Goal: Transaction & Acquisition: Book appointment/travel/reservation

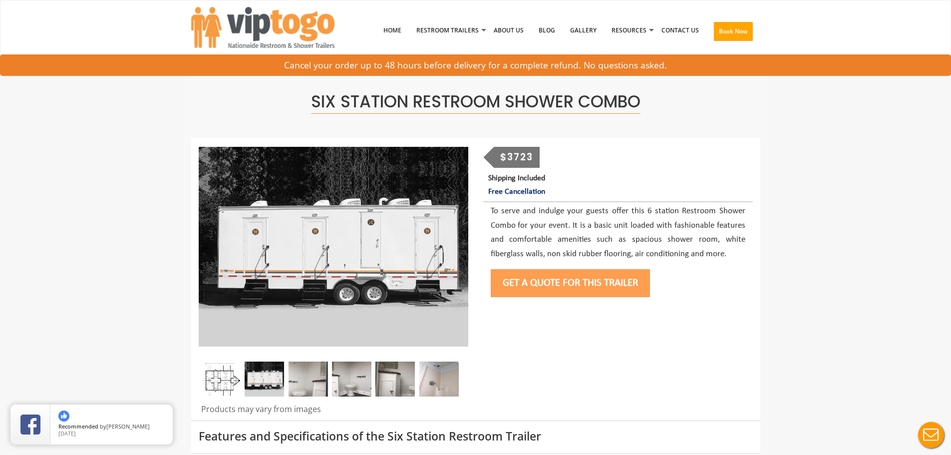
click at [568, 275] on button "Get a Quote for this Trailer" at bounding box center [569, 283] width 159 height 28
click at [569, 286] on button "Get a Quote for this Trailer" at bounding box center [569, 283] width 159 height 28
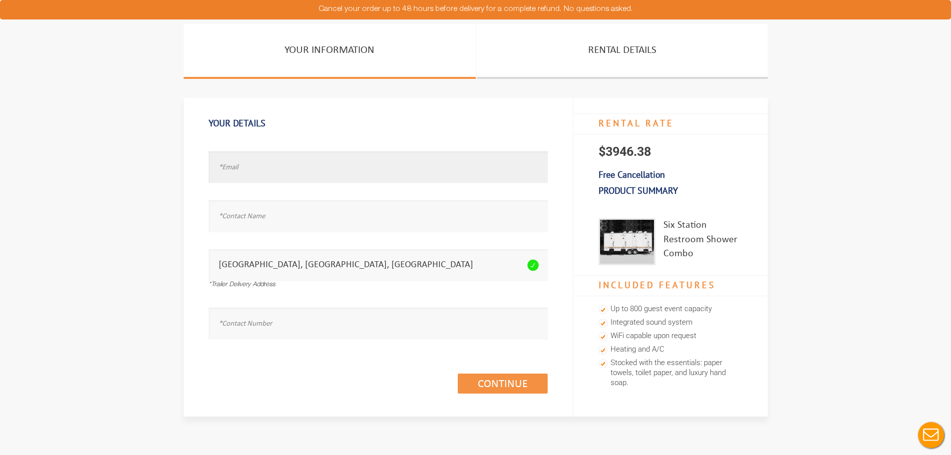
click at [256, 170] on input "text" at bounding box center [378, 166] width 339 height 31
paste input "Gfredoume@yahoo.com"
type input "Gfredoume@yahoo.com"
click at [243, 210] on input "text" at bounding box center [378, 215] width 339 height 31
paste input "Name : Freddy Blaise"
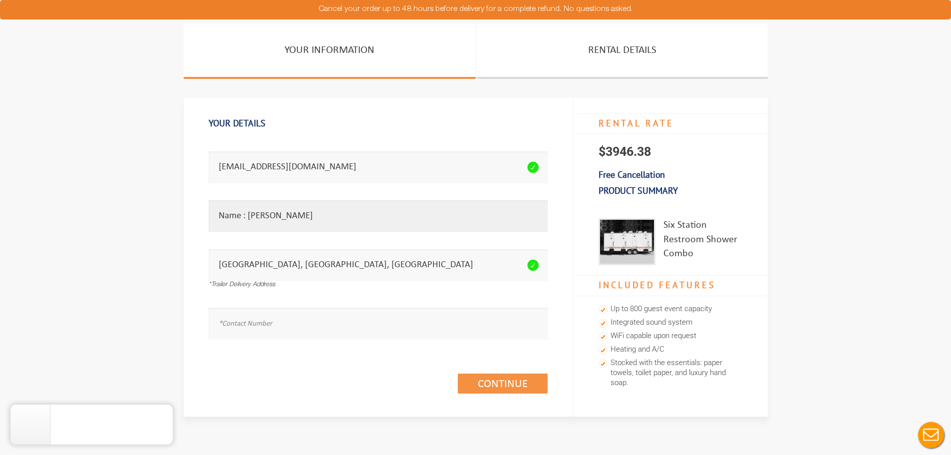
drag, startPoint x: 247, startPoint y: 217, endPoint x: 135, endPoint y: 201, distance: 113.4
click at [135, 201] on section "Your Information Rental Details Your Details Email address seems invalid. Gfred…" at bounding box center [475, 239] width 951 height 430
type input "Freddy Blaise"
click at [237, 335] on input "text" at bounding box center [378, 322] width 339 height 31
paste input "00000000000"
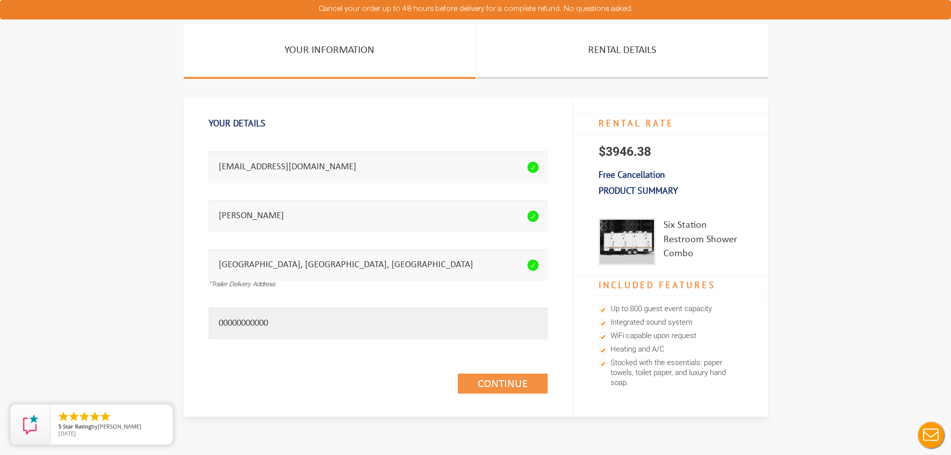
type input "00000000000"
click at [498, 381] on link "Continue (1/3)" at bounding box center [503, 383] width 90 height 20
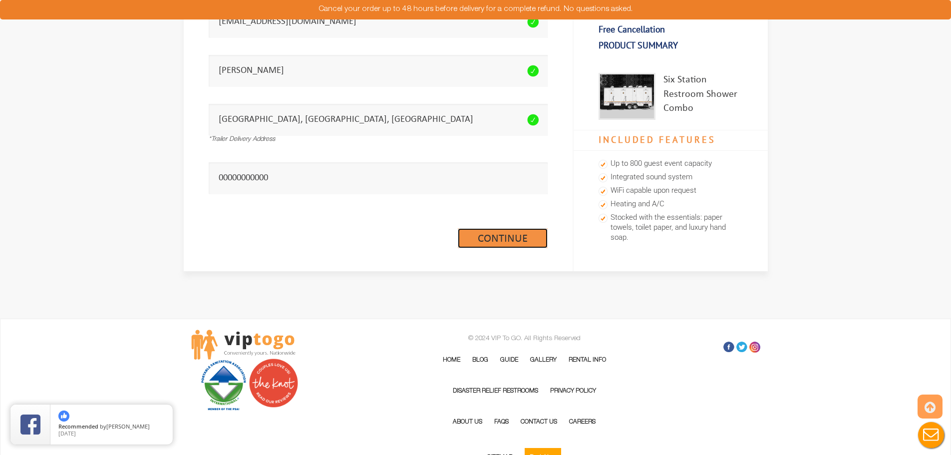
scroll to position [150, 0]
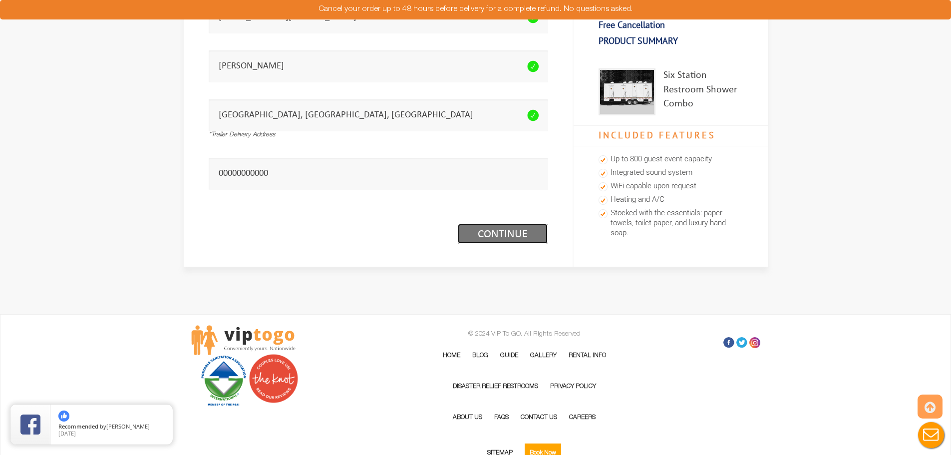
click at [528, 238] on link "Continue (1/3)" at bounding box center [503, 234] width 90 height 20
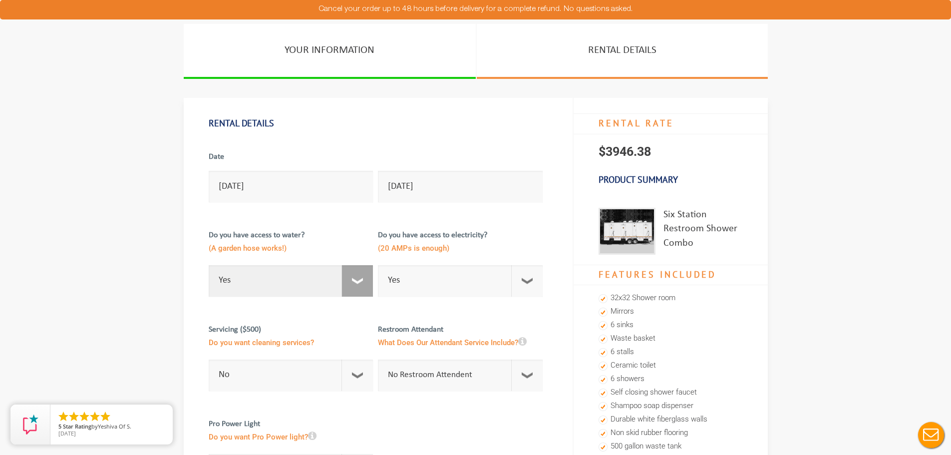
click at [358, 282] on select "Select Option Yes No" at bounding box center [291, 280] width 165 height 31
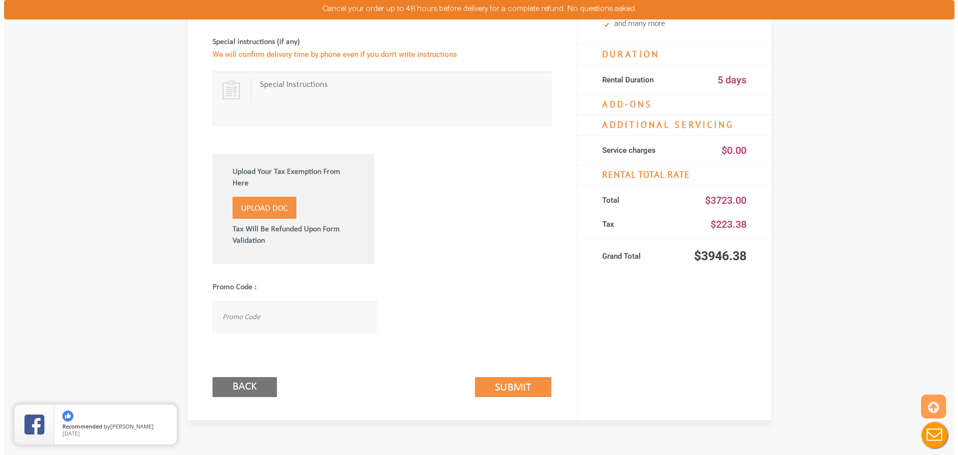
scroll to position [499, 0]
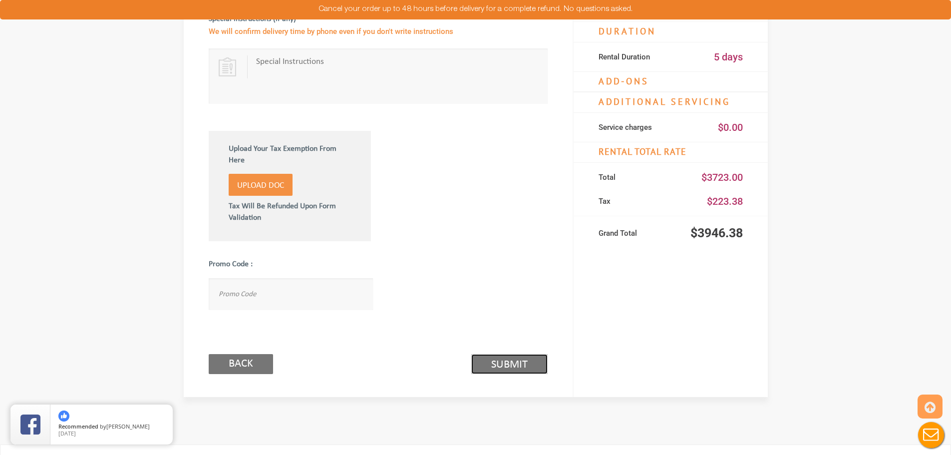
click at [524, 362] on link "Submit (2/3)" at bounding box center [509, 364] width 76 height 20
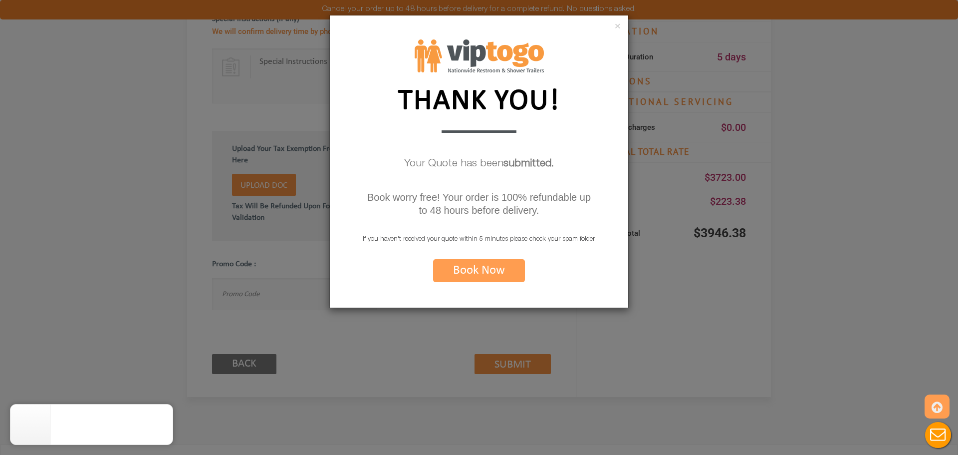
click at [471, 269] on button "Book Now" at bounding box center [479, 270] width 92 height 23
